Goal: Use online tool/utility: Use online tool/utility

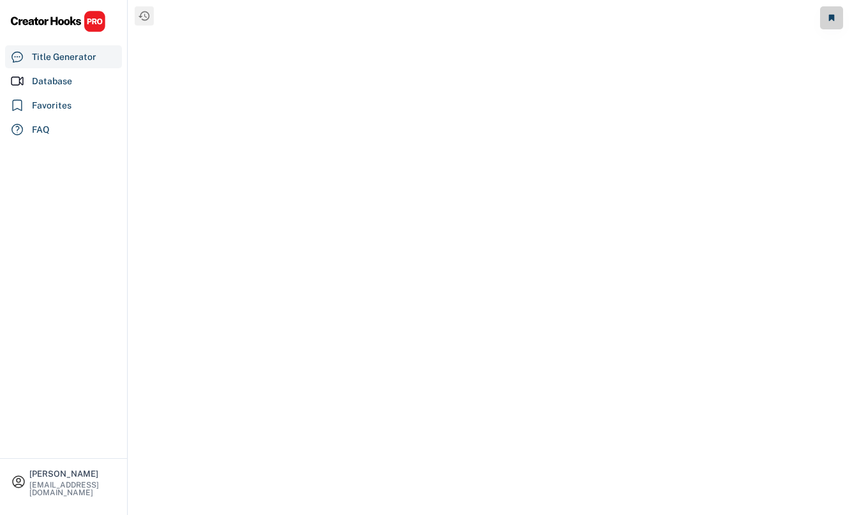
select select "**********"
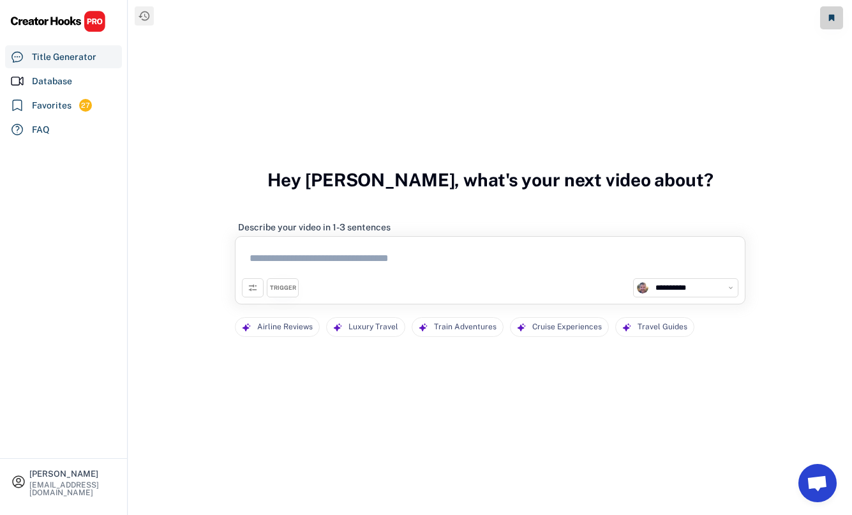
click at [283, 260] on textarea at bounding box center [490, 260] width 497 height 35
paste textarea "**********"
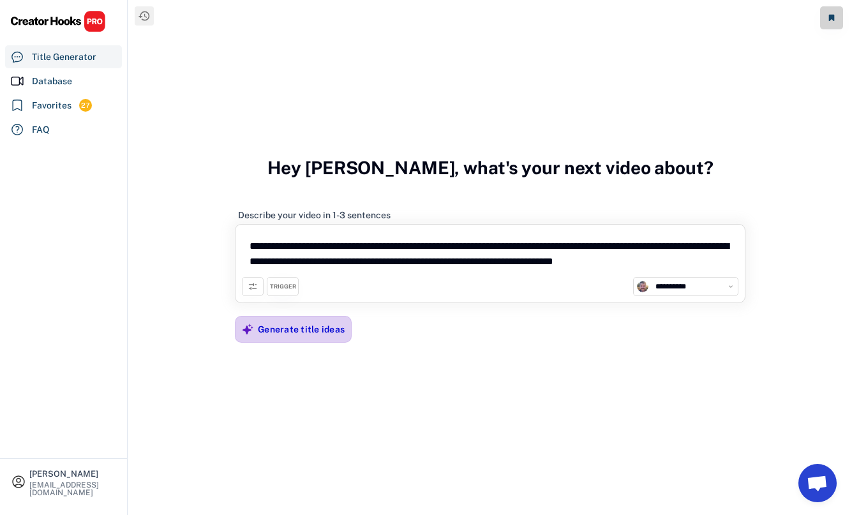
type textarea "**********"
click at [292, 333] on div "Generate title ideas" at bounding box center [301, 329] width 87 height 11
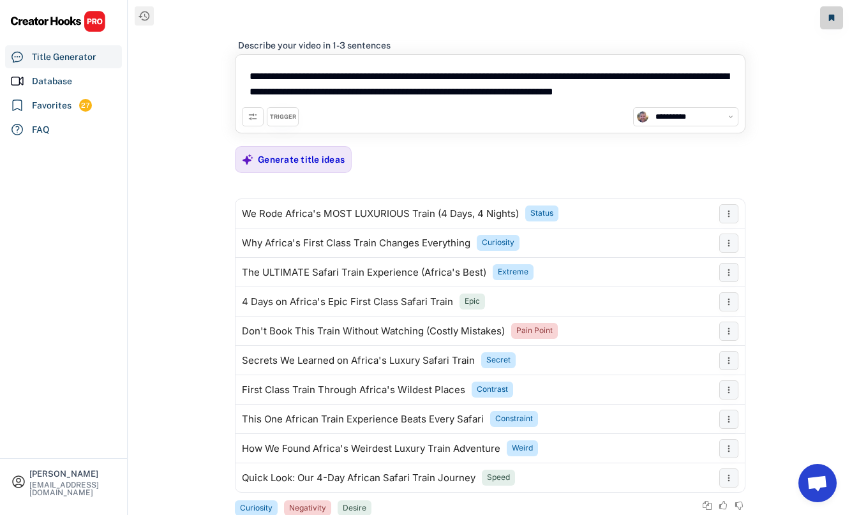
click at [245, 116] on button at bounding box center [253, 116] width 22 height 19
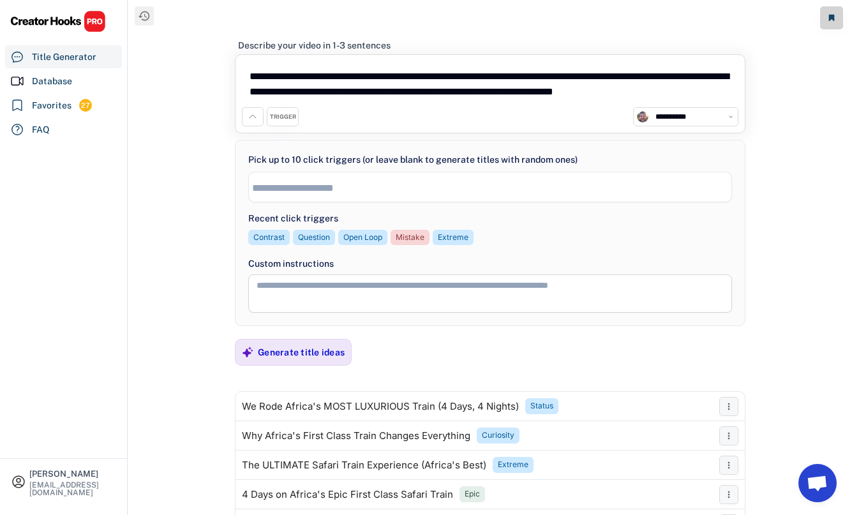
click at [247, 119] on button at bounding box center [253, 116] width 22 height 19
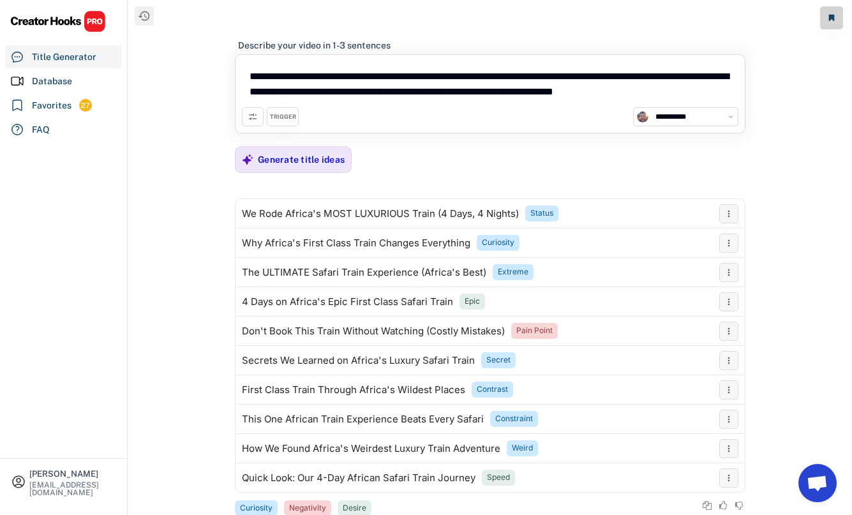
click at [276, 115] on div "TRIGGER" at bounding box center [283, 117] width 26 height 8
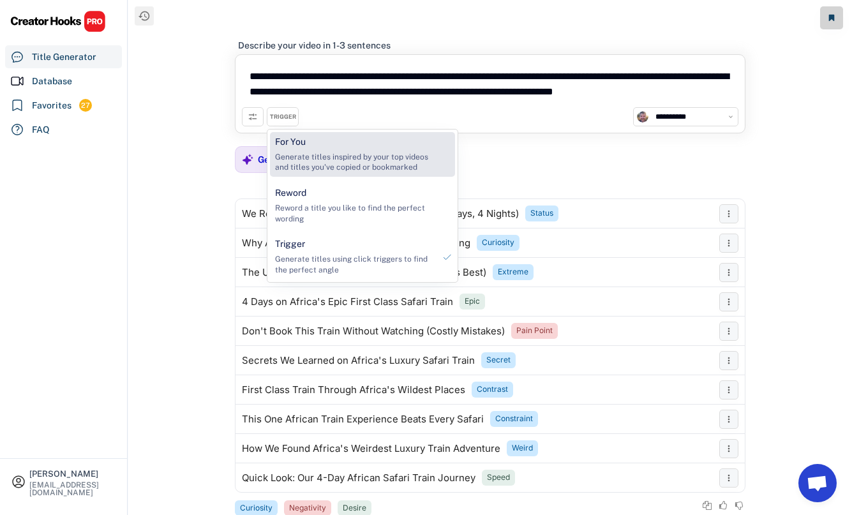
click at [312, 167] on div "Generate titles inspired by your top videos and titles you've copied or bookmar…" at bounding box center [354, 163] width 159 height 22
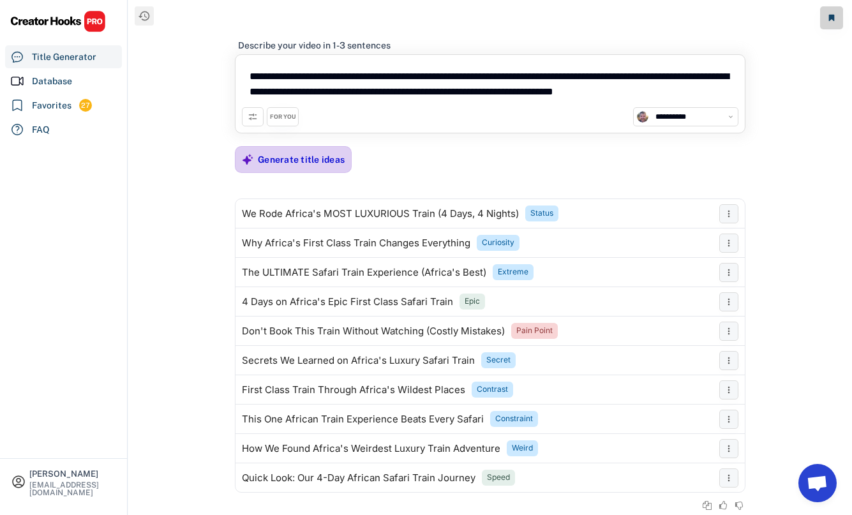
click at [298, 164] on div "Generate title ideas" at bounding box center [301, 159] width 87 height 11
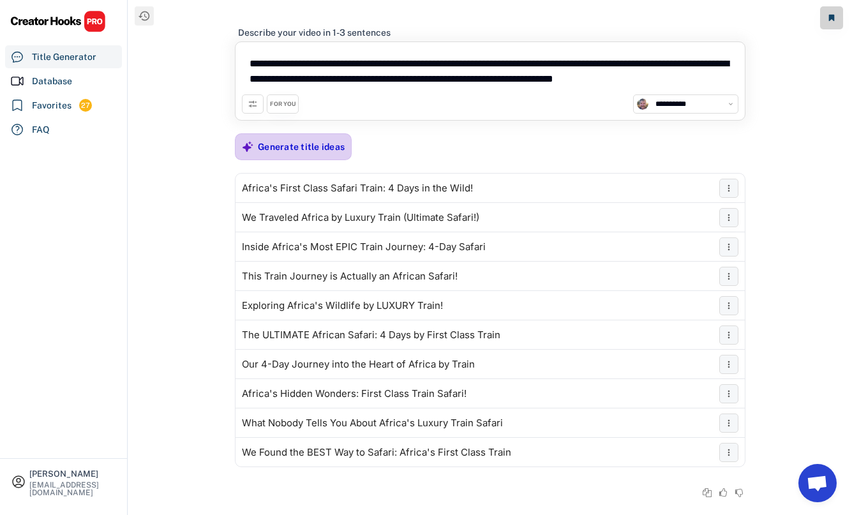
click at [259, 155] on div "Generate title ideas" at bounding box center [301, 147] width 87 height 26
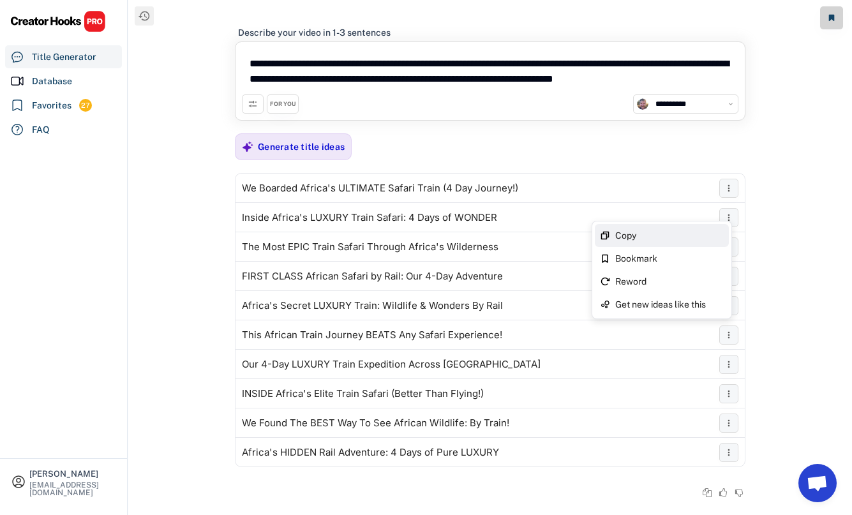
click at [704, 236] on div "Copy" at bounding box center [669, 235] width 109 height 9
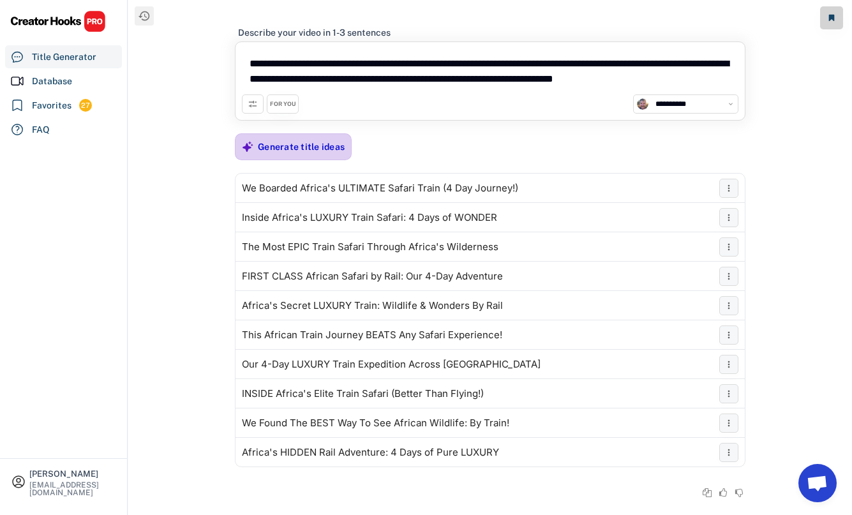
click at [289, 147] on div "Generate title ideas" at bounding box center [301, 146] width 87 height 11
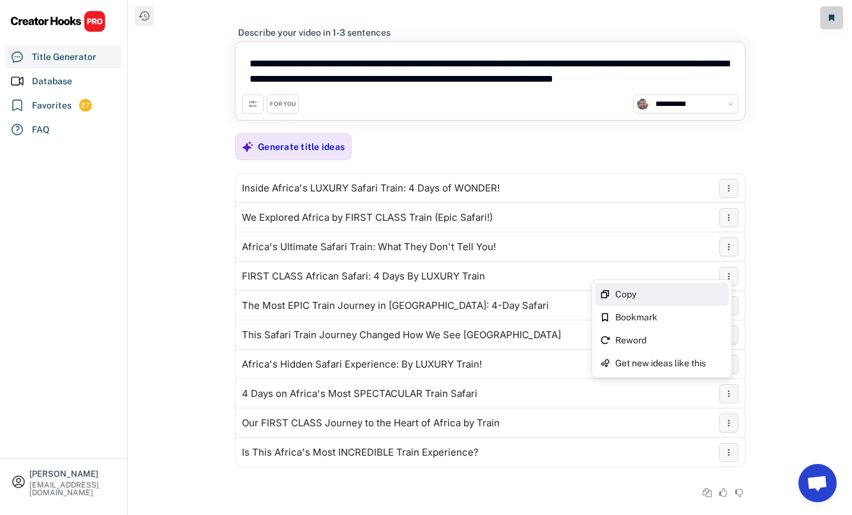
click at [721, 286] on div "Copy" at bounding box center [662, 294] width 134 height 23
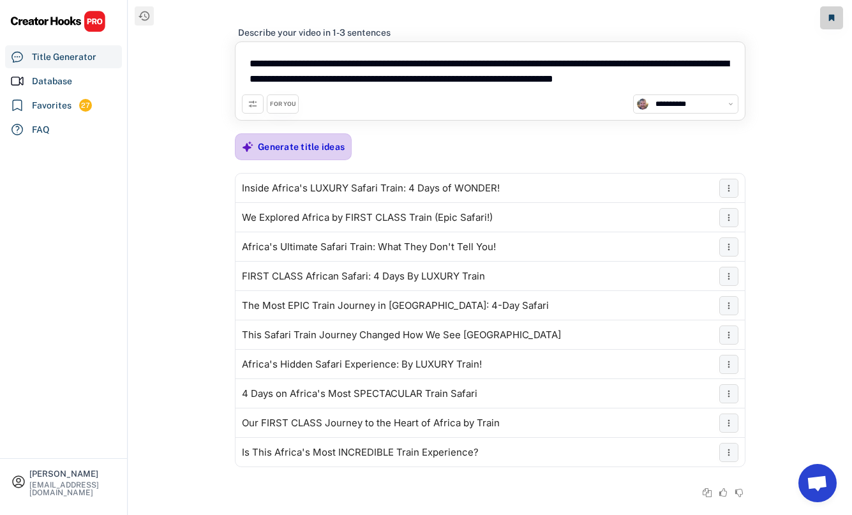
click at [285, 143] on div "Generate title ideas" at bounding box center [301, 146] width 87 height 11
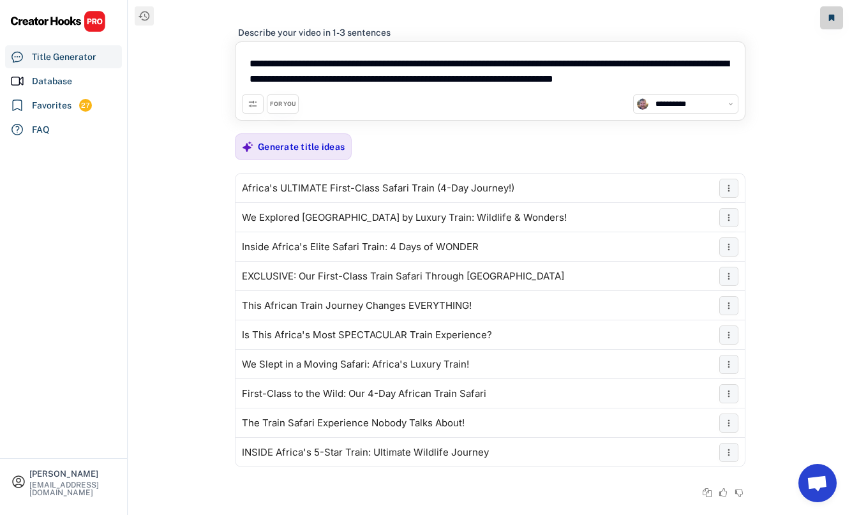
click at [279, 102] on div "FOR YOU" at bounding box center [283, 104] width 26 height 8
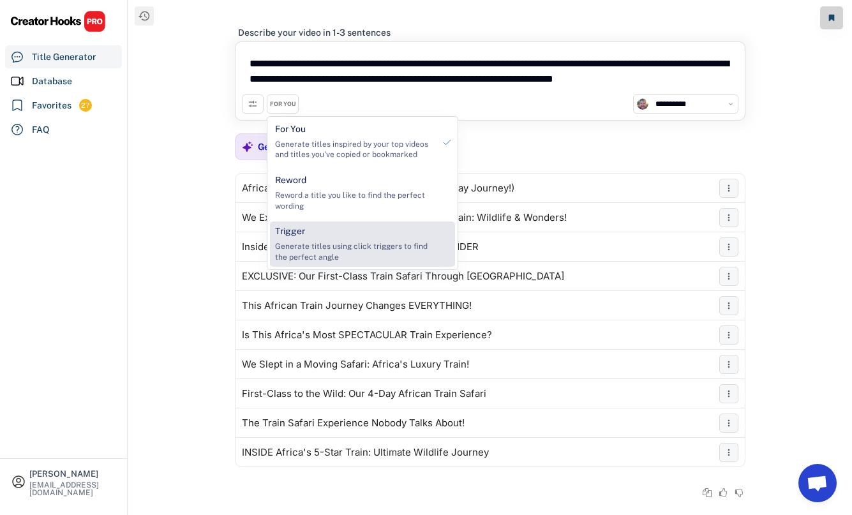
click at [334, 233] on div "Trigger Generate titles using click triggers to find the perfect angle" at bounding box center [354, 244] width 169 height 45
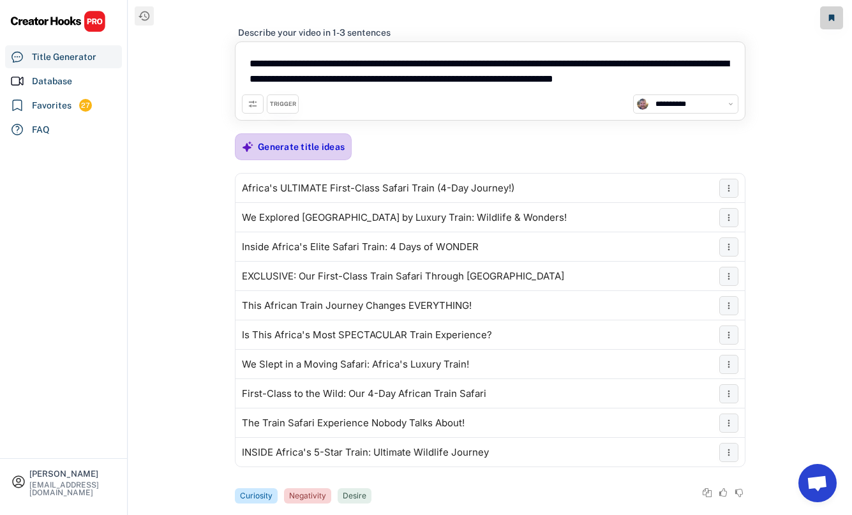
click at [280, 141] on div "Generate title ideas" at bounding box center [301, 146] width 87 height 11
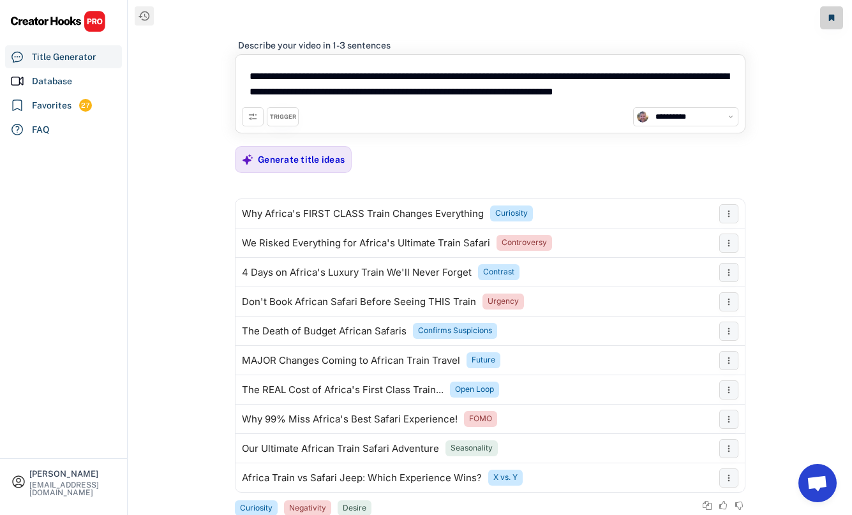
click at [291, 119] on div "TRIGGER" at bounding box center [283, 117] width 26 height 8
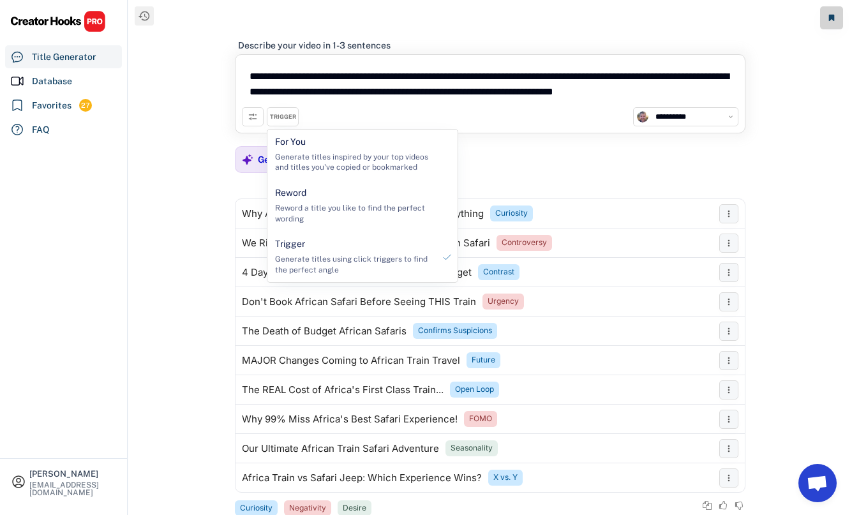
click at [230, 135] on div "**********" at bounding box center [490, 257] width 724 height 515
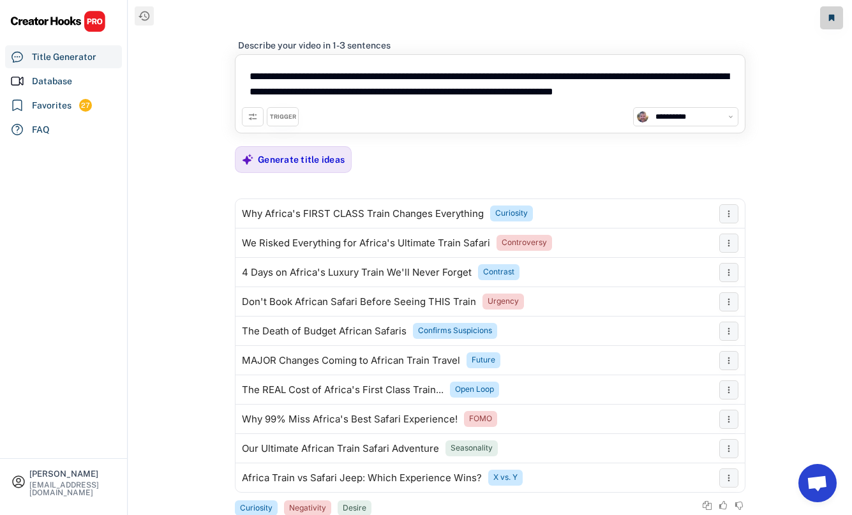
click at [250, 117] on icon at bounding box center [253, 117] width 10 height 10
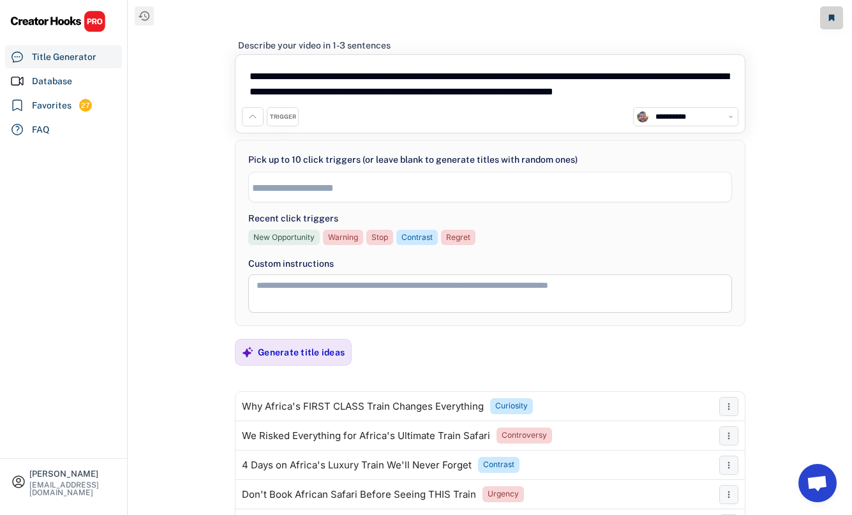
click at [345, 179] on li at bounding box center [490, 186] width 476 height 14
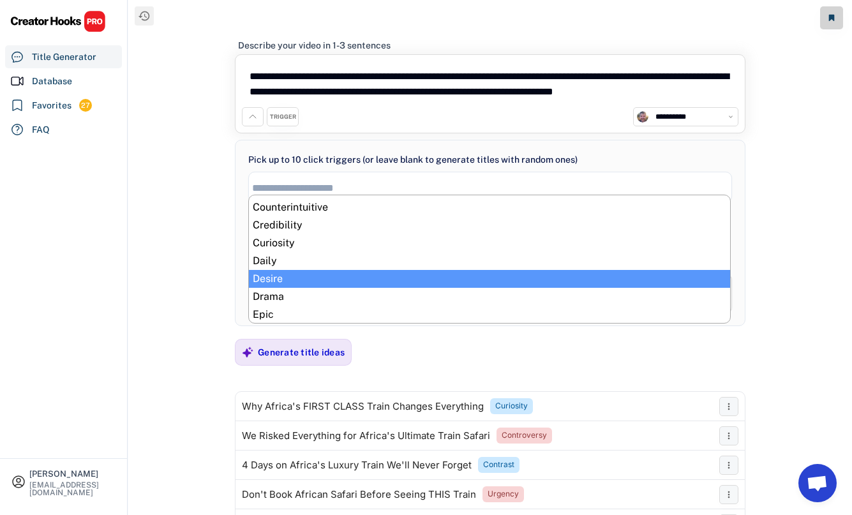
scroll to position [130, 0]
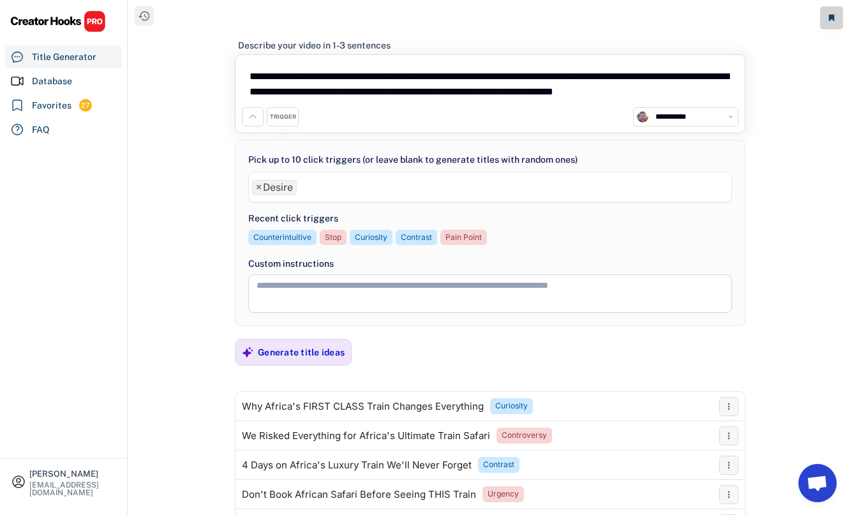
click at [324, 184] on ul "× Desire" at bounding box center [490, 186] width 483 height 19
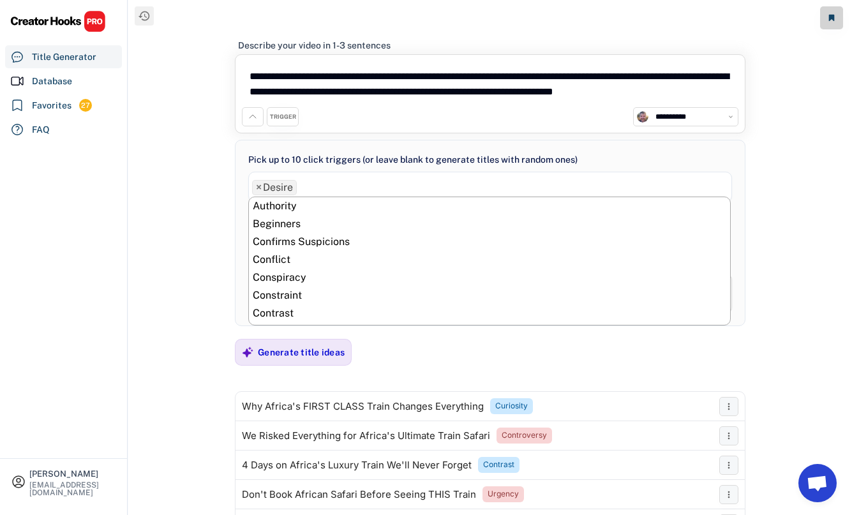
scroll to position [179, 0]
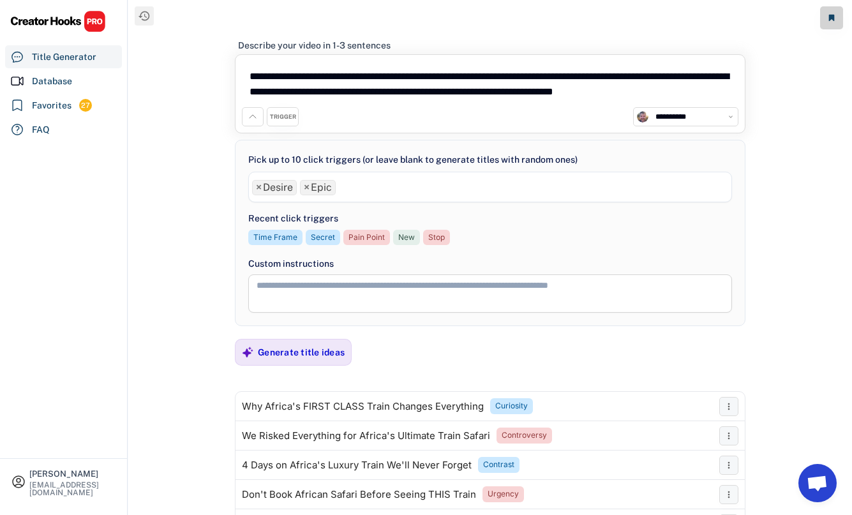
click at [363, 183] on ul "× Desire × Epic" at bounding box center [490, 186] width 483 height 19
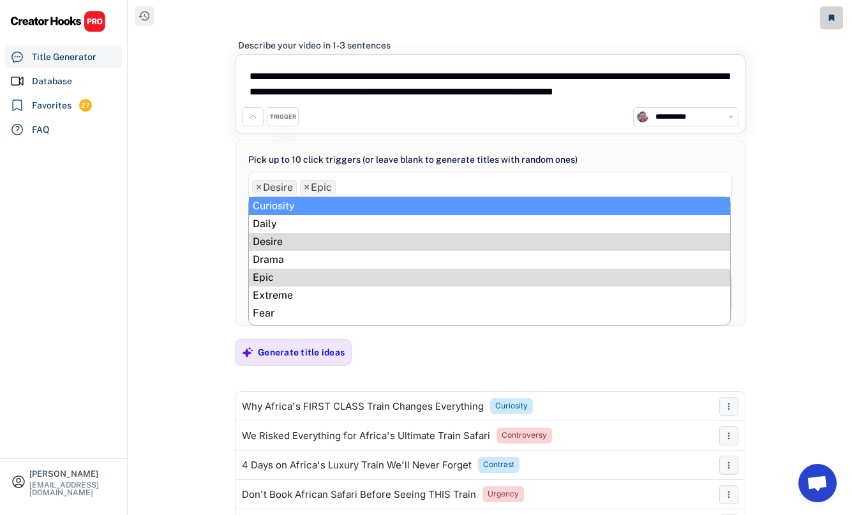
select select "**********"
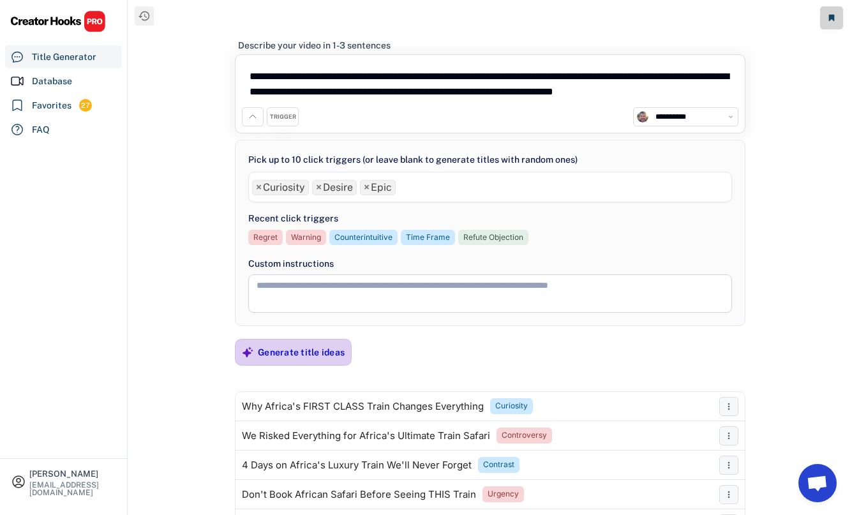
click at [267, 353] on div "Generate title ideas" at bounding box center [301, 352] width 87 height 11
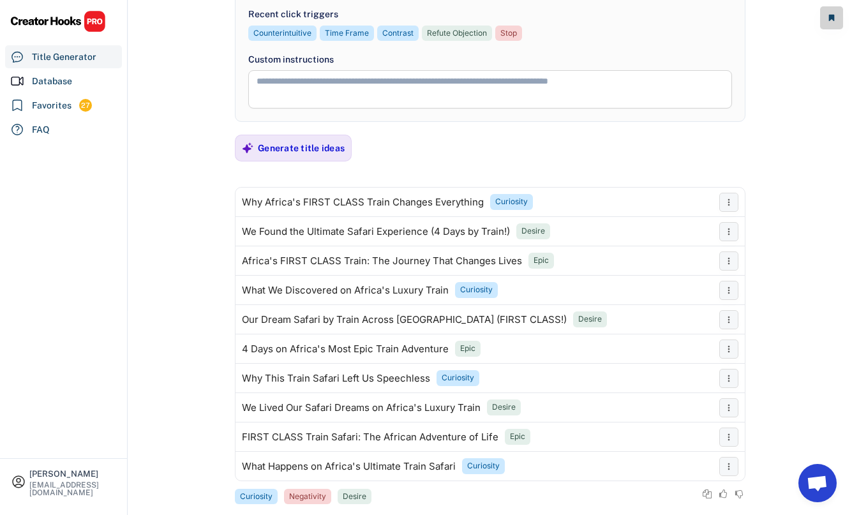
scroll to position [227, 0]
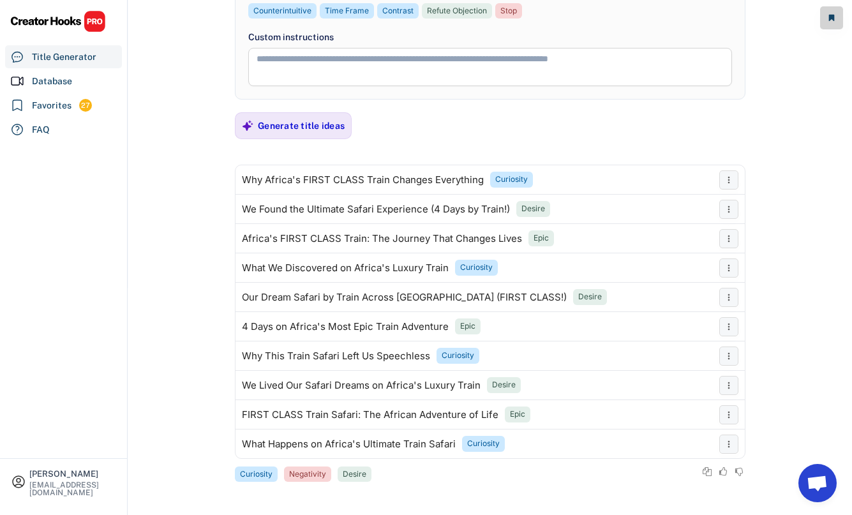
click at [295, 66] on textarea at bounding box center [490, 67] width 484 height 38
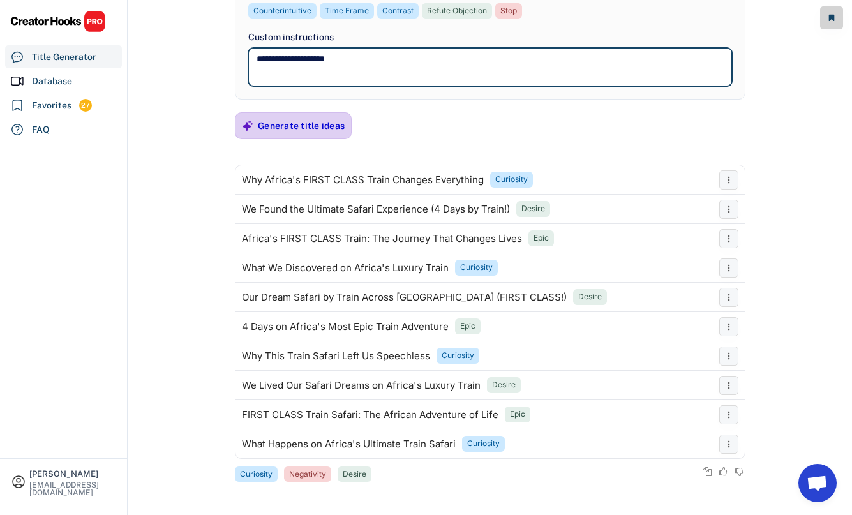
type textarea "**********"
click at [285, 136] on div "Generate title ideas" at bounding box center [301, 126] width 87 height 26
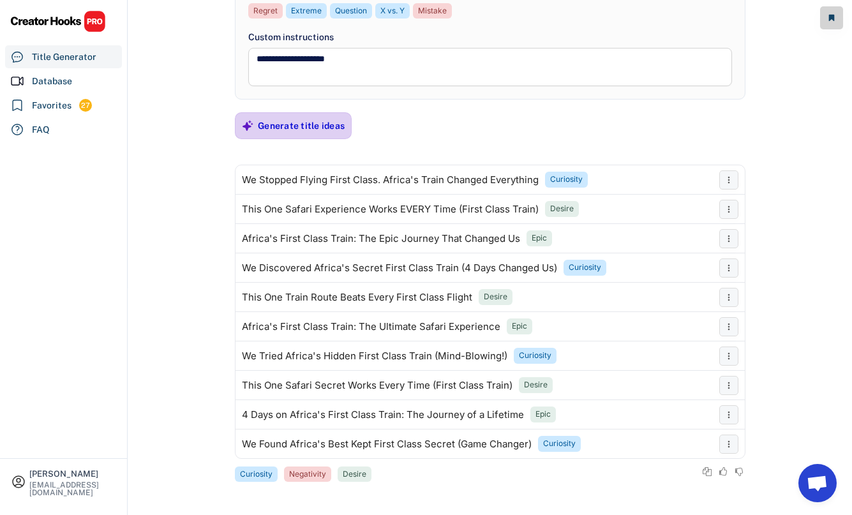
click at [301, 129] on div "Generate title ideas" at bounding box center [301, 125] width 87 height 11
